Goal: Transaction & Acquisition: Subscribe to service/newsletter

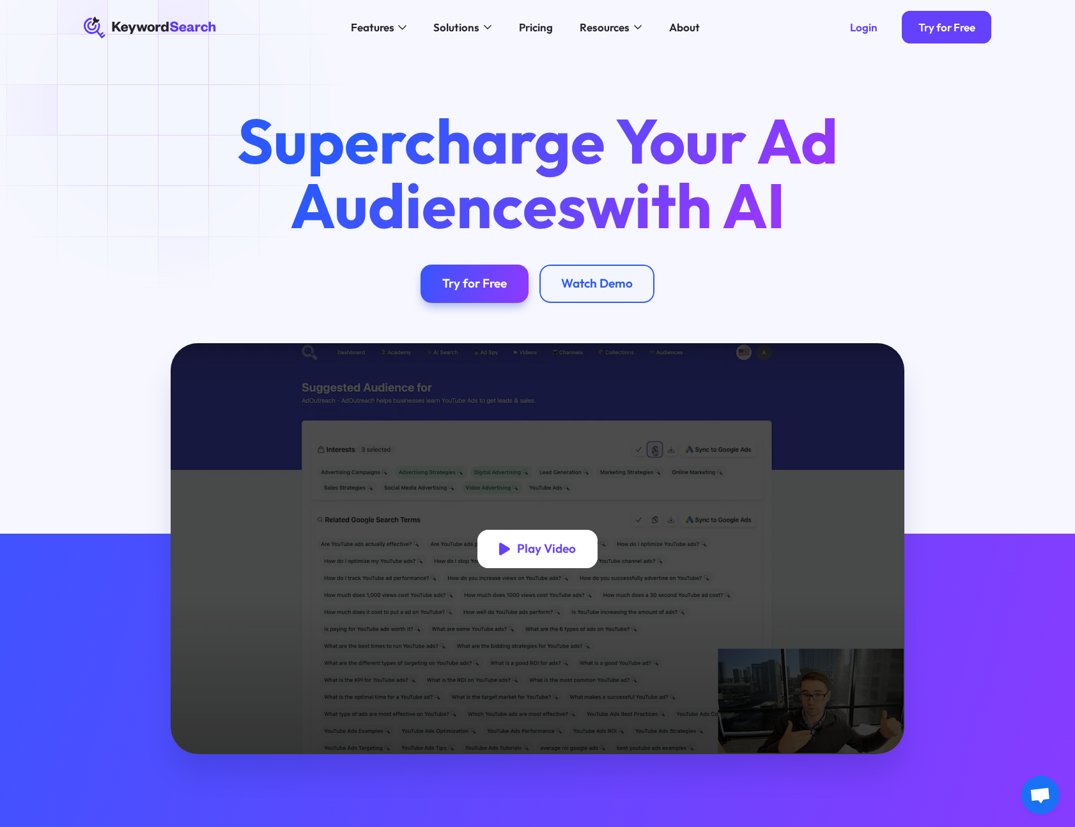
click at [551, 551] on div "Play Video" at bounding box center [546, 548] width 59 height 15
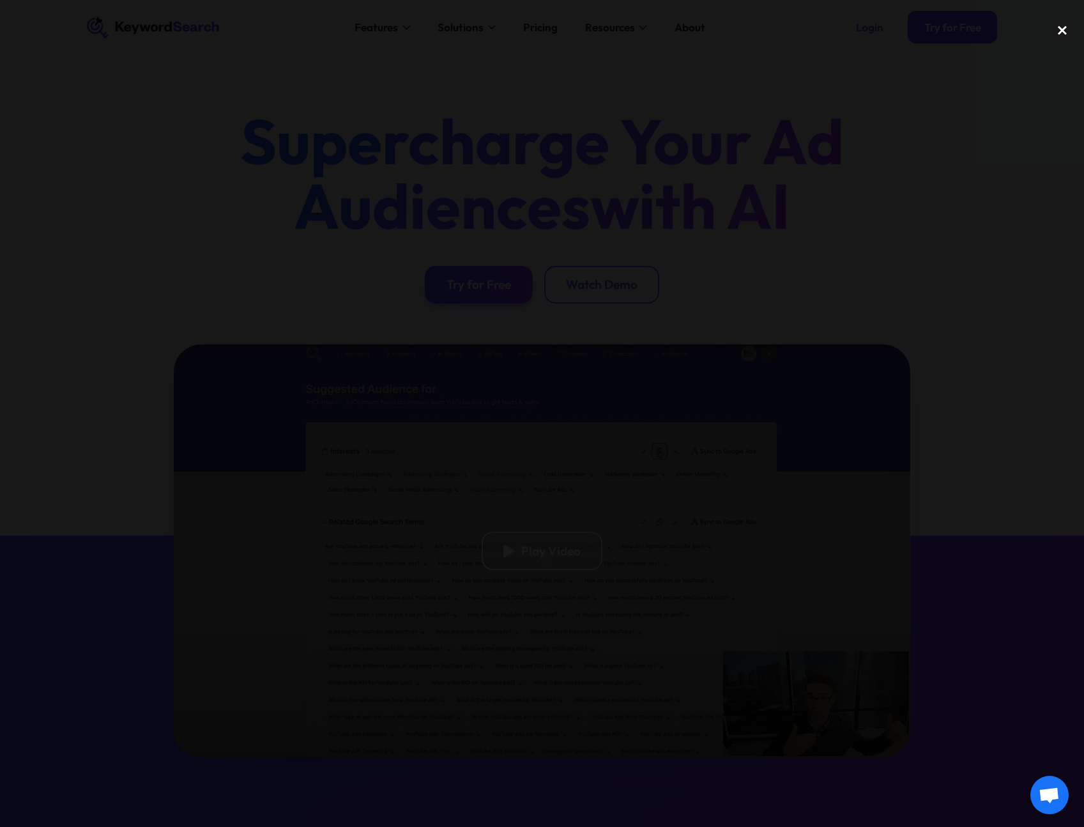
click at [1065, 30] on div "close lightbox" at bounding box center [1062, 31] width 43 height 28
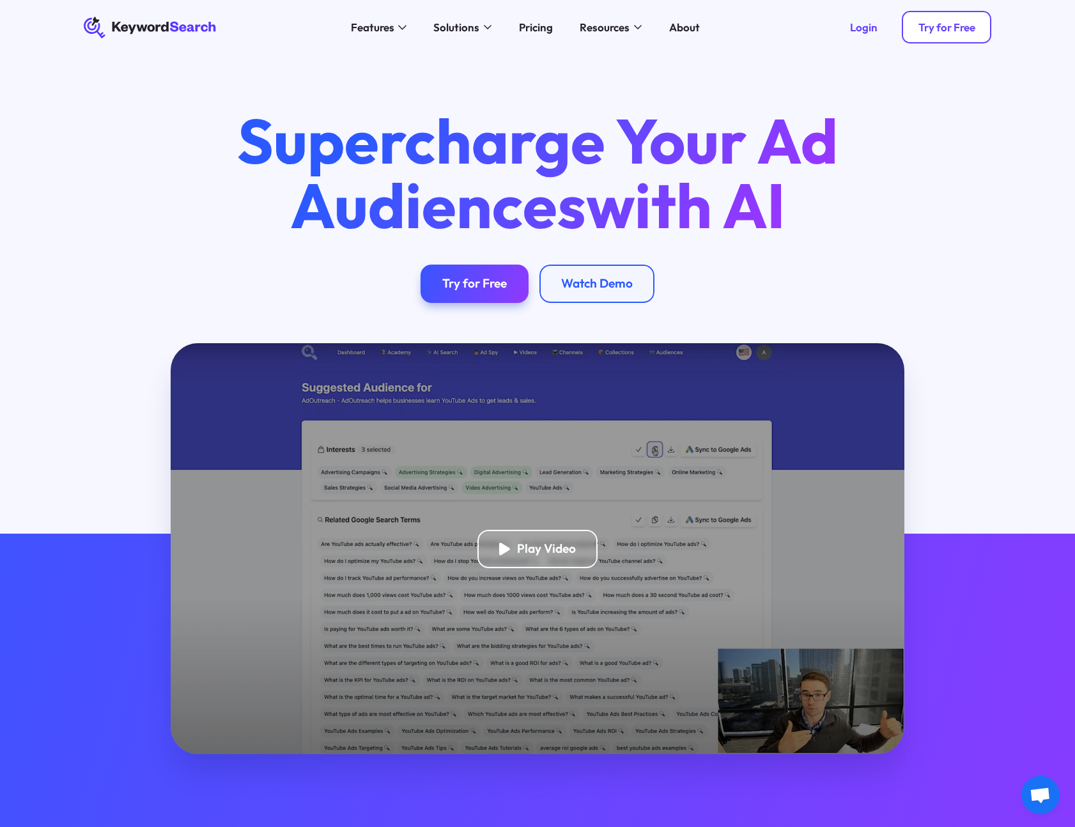
click at [944, 36] on link "Try for Free" at bounding box center [946, 27] width 89 height 33
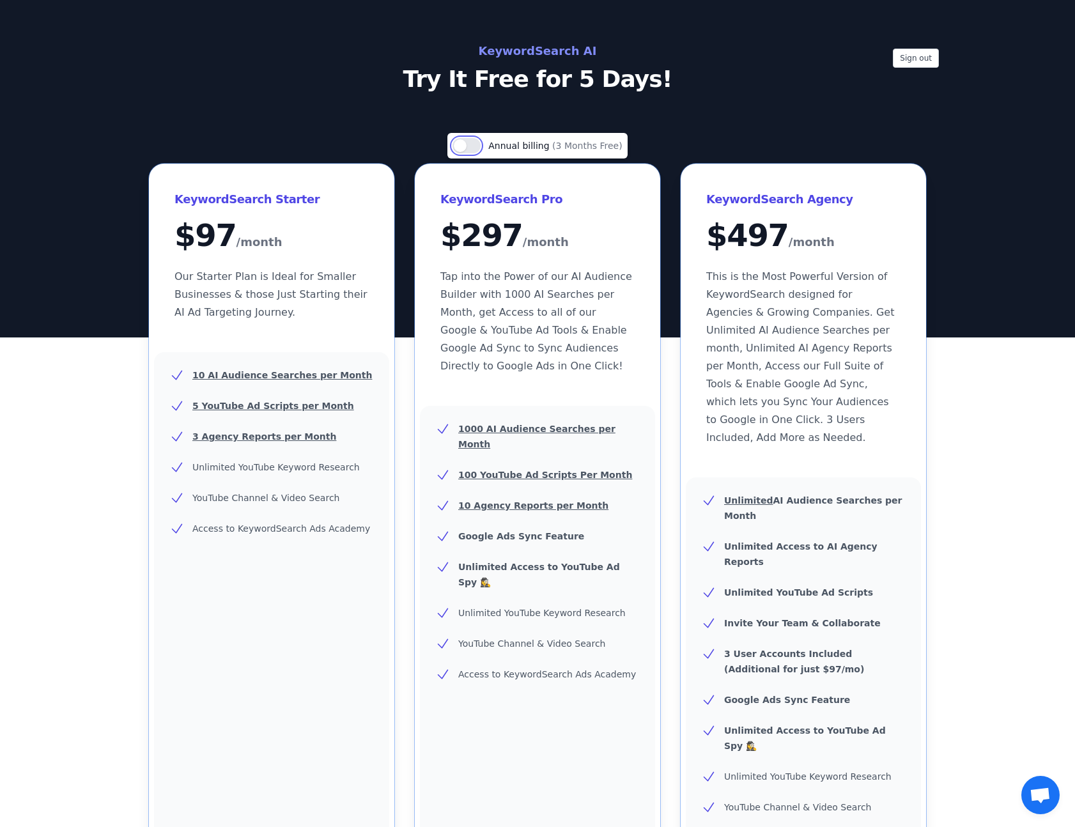
click at [480, 147] on button "Use setting" at bounding box center [466, 145] width 28 height 15
click at [468, 147] on button "Use setting" at bounding box center [466, 145] width 28 height 15
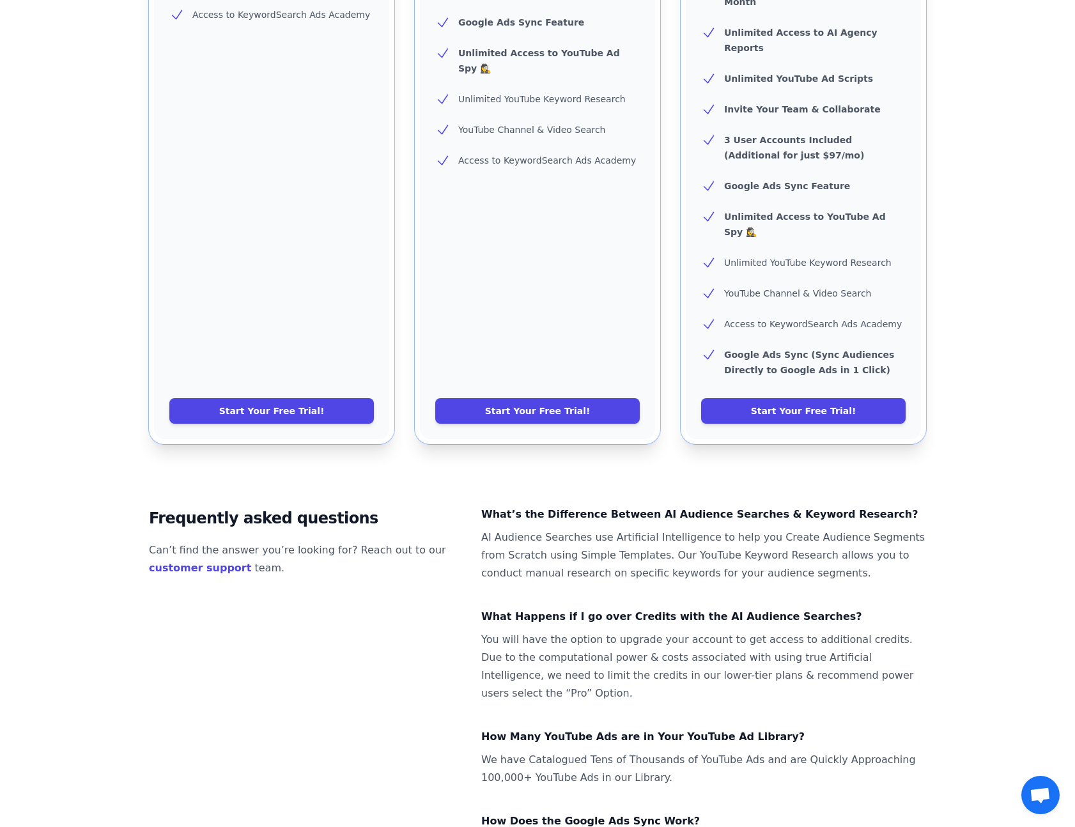
scroll to position [518, 0]
